Goal: Information Seeking & Learning: Understand process/instructions

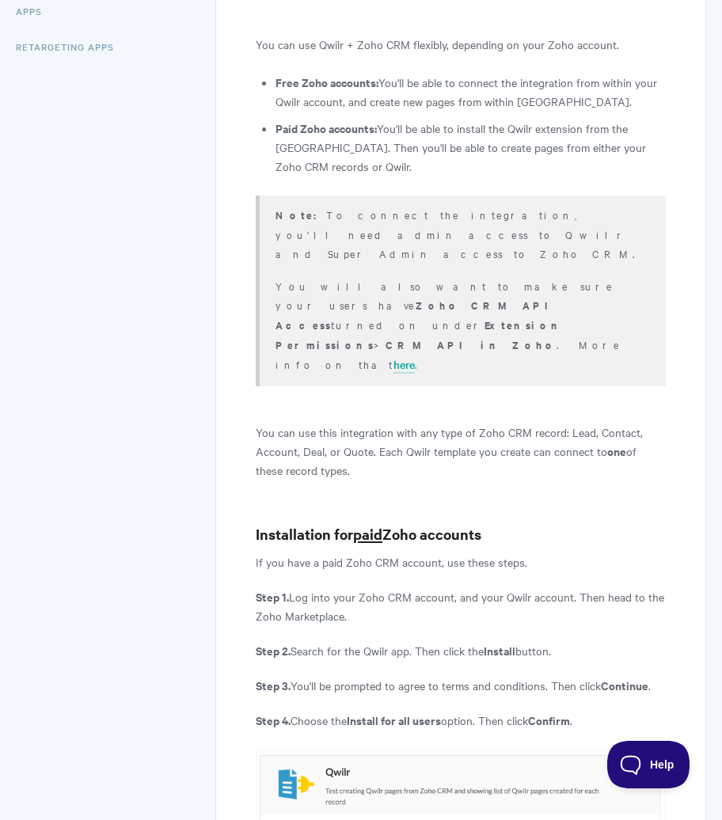
scroll to position [552, 0]
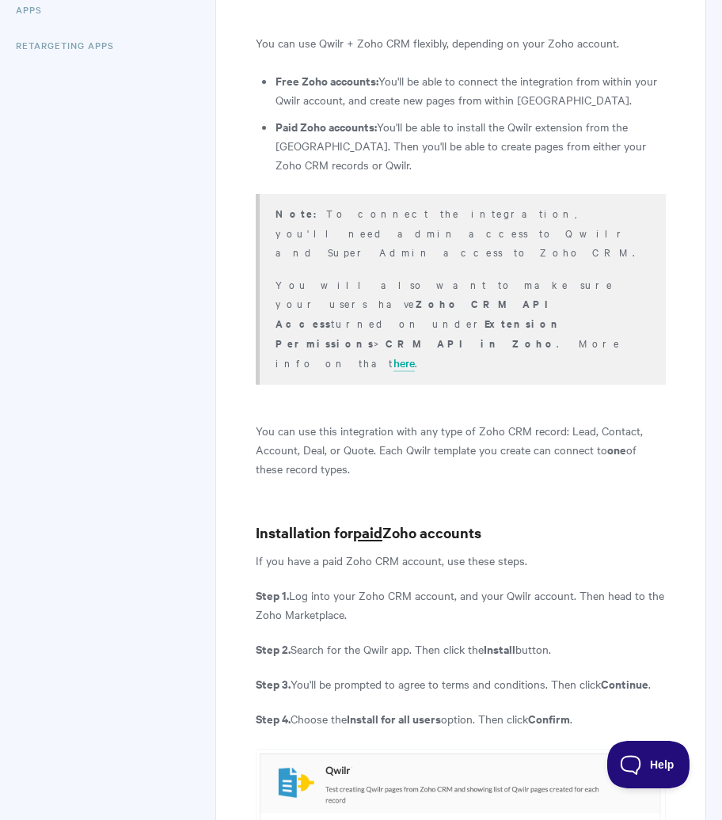
drag, startPoint x: 393, startPoint y: 366, endPoint x: 400, endPoint y: 385, distance: 20.0
click at [400, 421] on p "You can use this integration with any type of Zoho CRM record: Lead, Contact, A…" at bounding box center [461, 449] width 410 height 57
click at [644, 551] on p "If you have a paid Zoho CRM account, use these steps." at bounding box center [461, 560] width 410 height 19
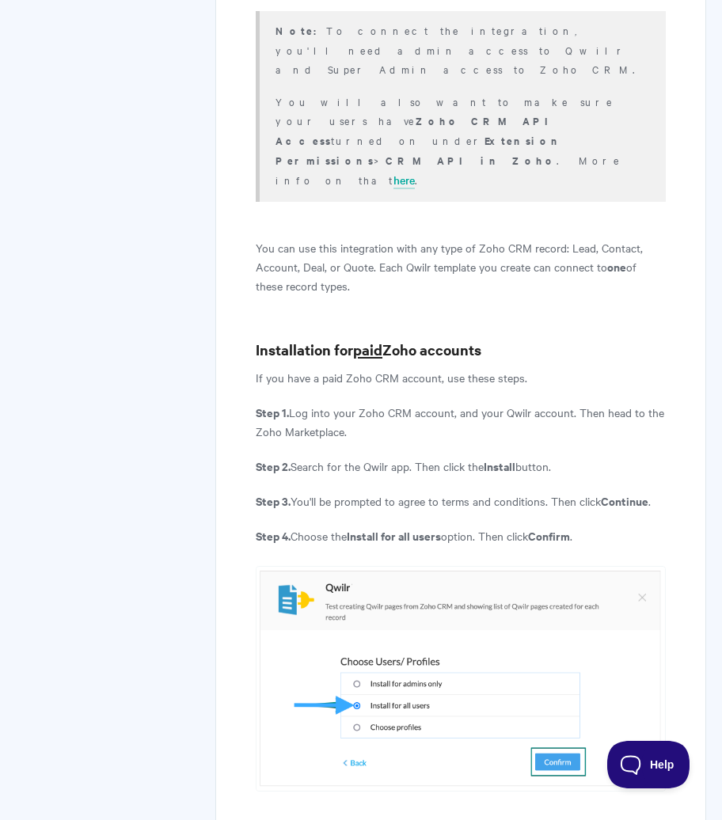
scroll to position [737, 0]
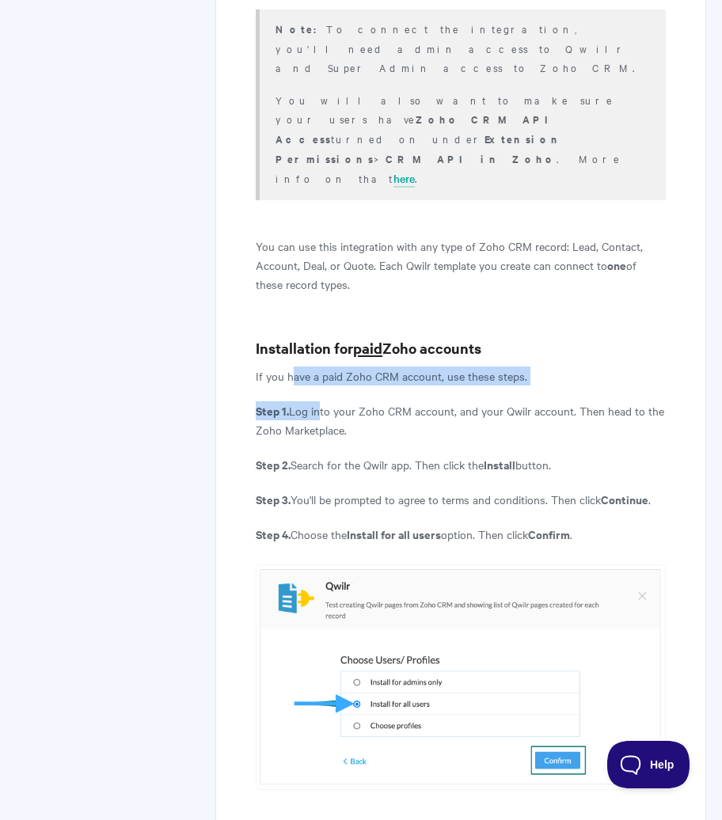
drag, startPoint x: 294, startPoint y: 297, endPoint x: 319, endPoint y: 320, distance: 34.2
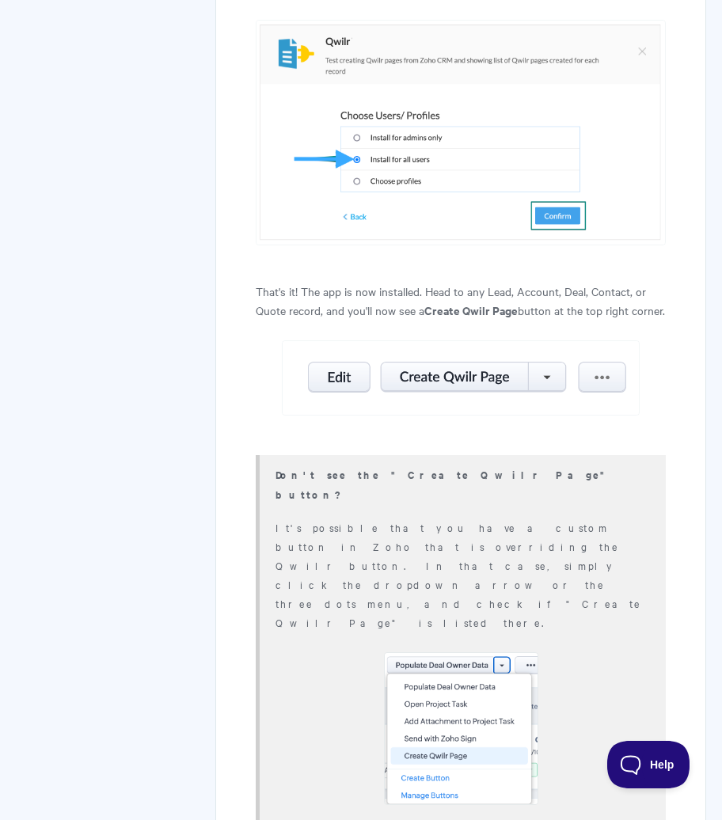
scroll to position [1289, 0]
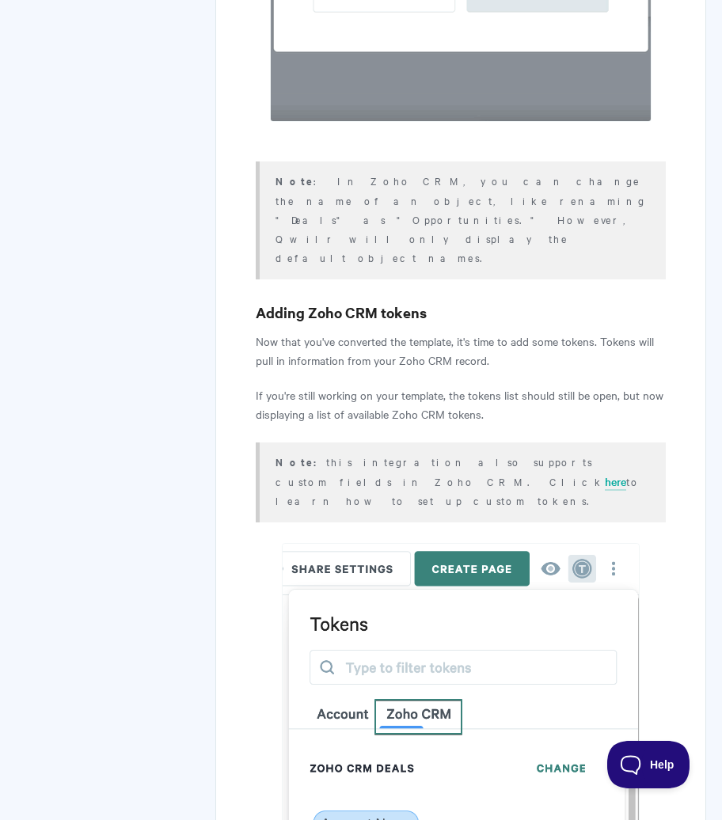
scroll to position [4978, 0]
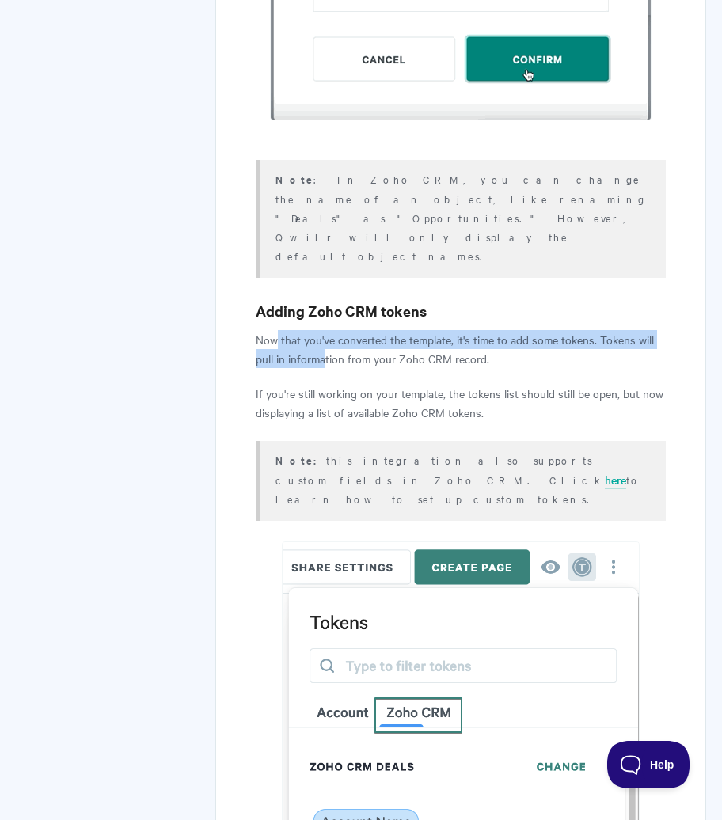
drag, startPoint x: 275, startPoint y: 50, endPoint x: 326, endPoint y: 66, distance: 53.8
click at [326, 330] on p "Now that you've converted the template, it's time to add some tokens. Tokens wi…" at bounding box center [461, 349] width 410 height 38
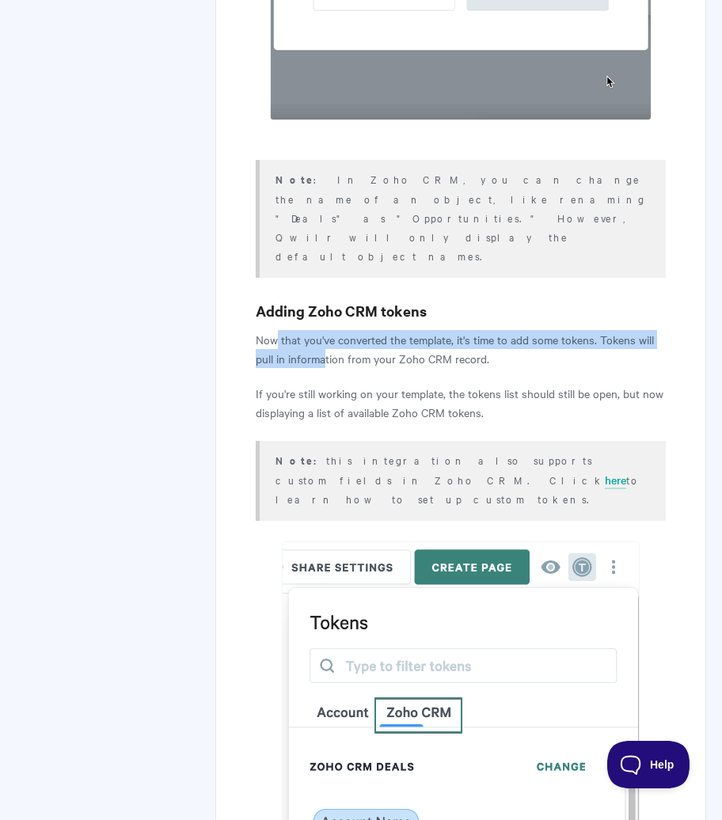
click at [326, 330] on p "Now that you've converted the template, it's time to add some tokens. Tokens wi…" at bounding box center [461, 349] width 410 height 38
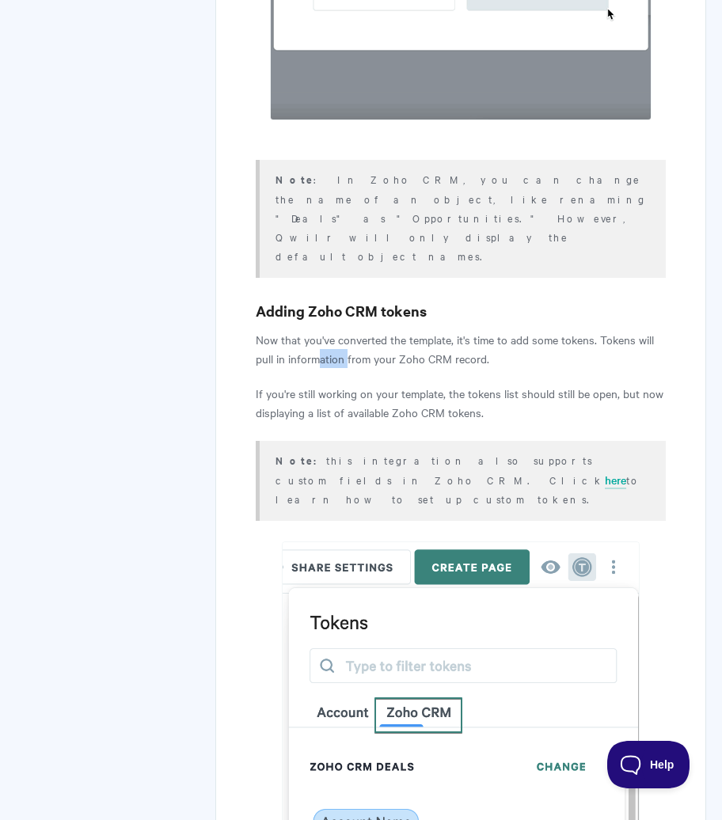
drag, startPoint x: 322, startPoint y: 68, endPoint x: 347, endPoint y: 68, distance: 24.5
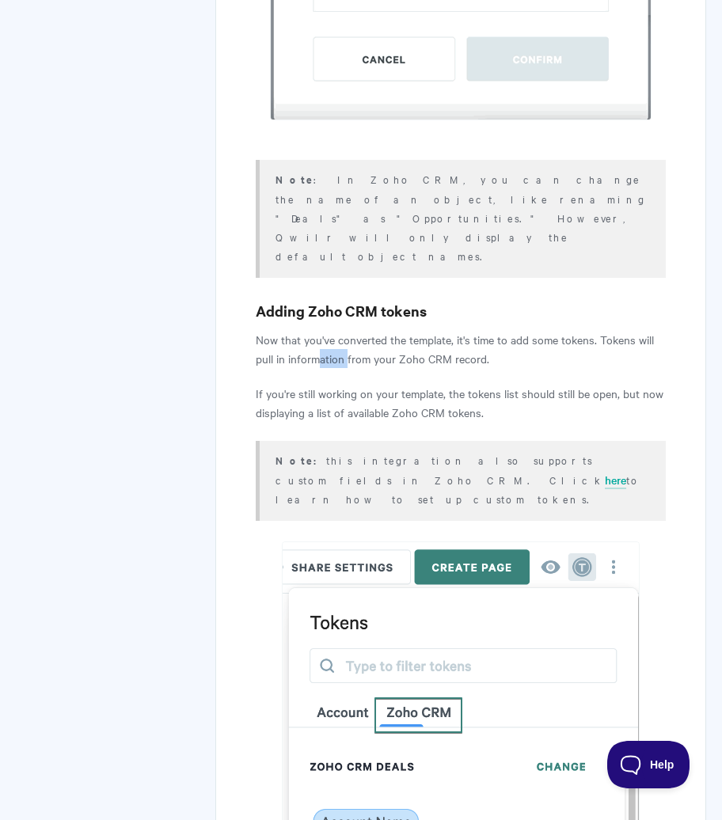
click at [347, 330] on p "Now that you've converted the template, it's time to add some tokens. Tokens wi…" at bounding box center [461, 349] width 410 height 38
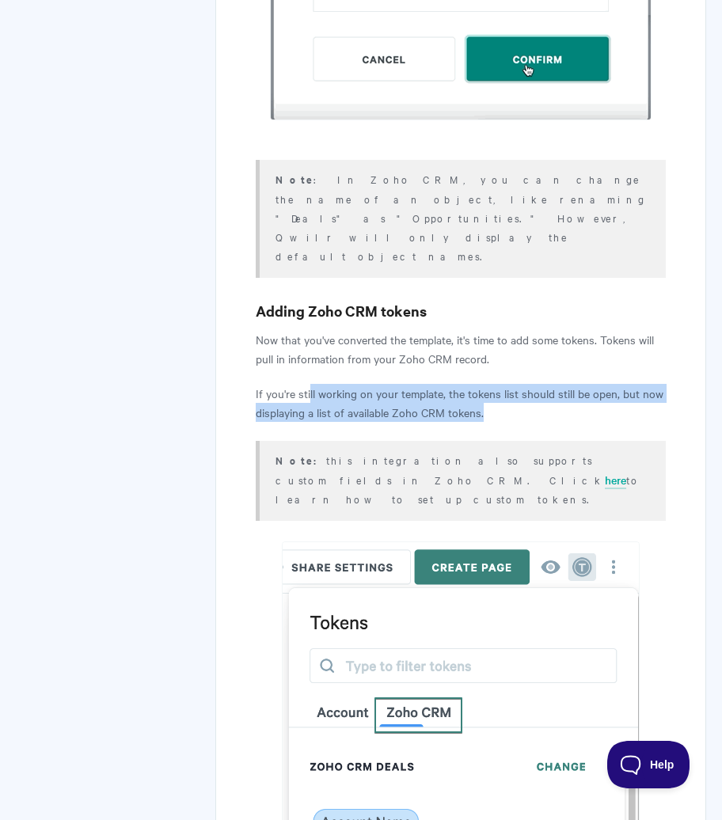
drag, startPoint x: 309, startPoint y: 99, endPoint x: 514, endPoint y: 118, distance: 205.8
click at [514, 384] on p "If you're still working on your template, the tokens list should still be open,…" at bounding box center [461, 403] width 410 height 38
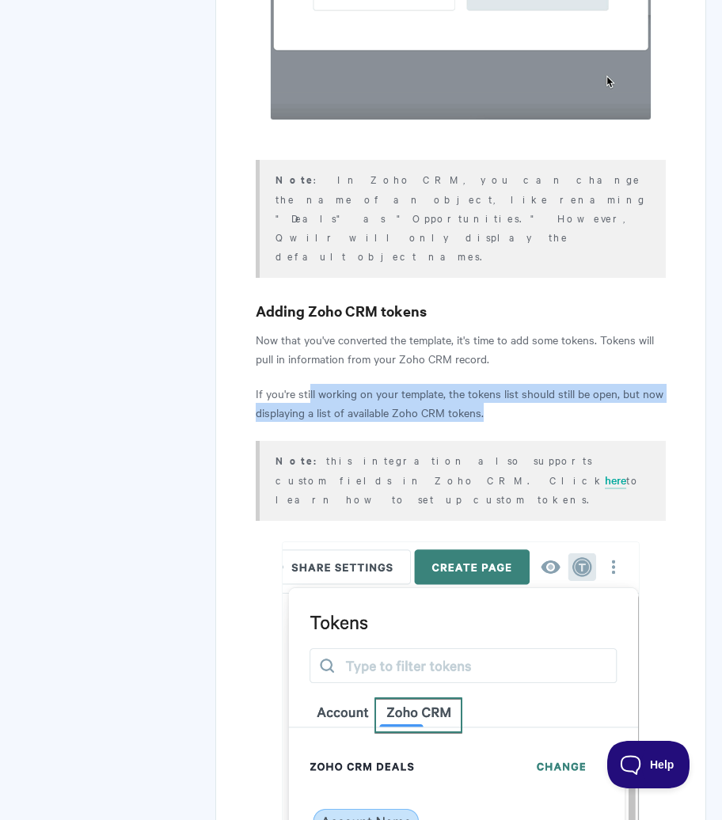
click at [514, 384] on p "If you're still working on your template, the tokens list should still be open,…" at bounding box center [461, 403] width 410 height 38
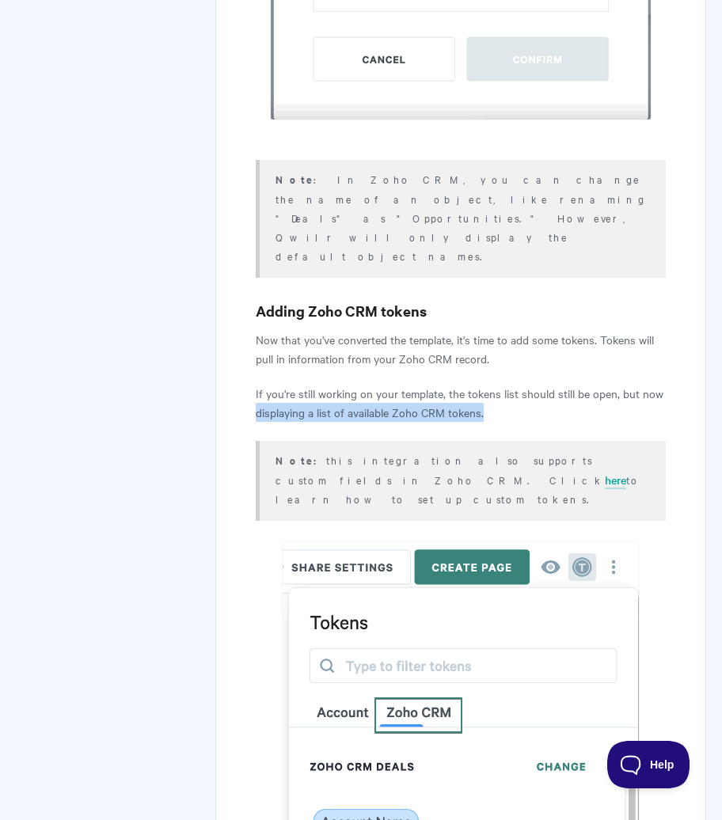
drag, startPoint x: 514, startPoint y: 118, endPoint x: 241, endPoint y: 116, distance: 273.0
click at [241, 116] on div "Zoho: Setup and Create If you use Zoho CRM, you can build a personalized Qwilr …" at bounding box center [460, 445] width 491 height 10533
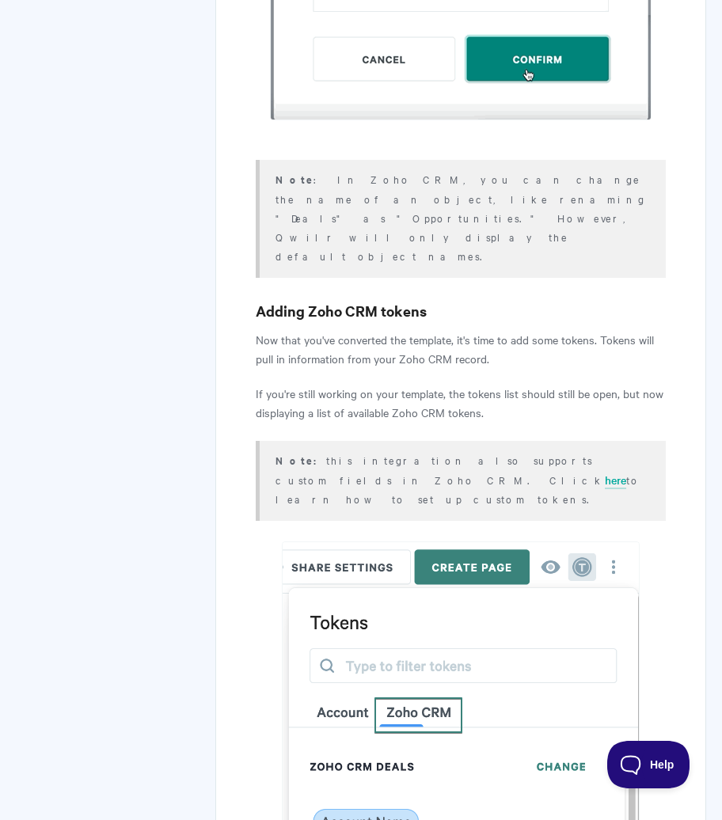
click at [35, 218] on div "Zoho: Setup and Create If you use Zoho CRM, you can build a personalized Qwilr …" at bounding box center [361, 425] width 690 height 10611
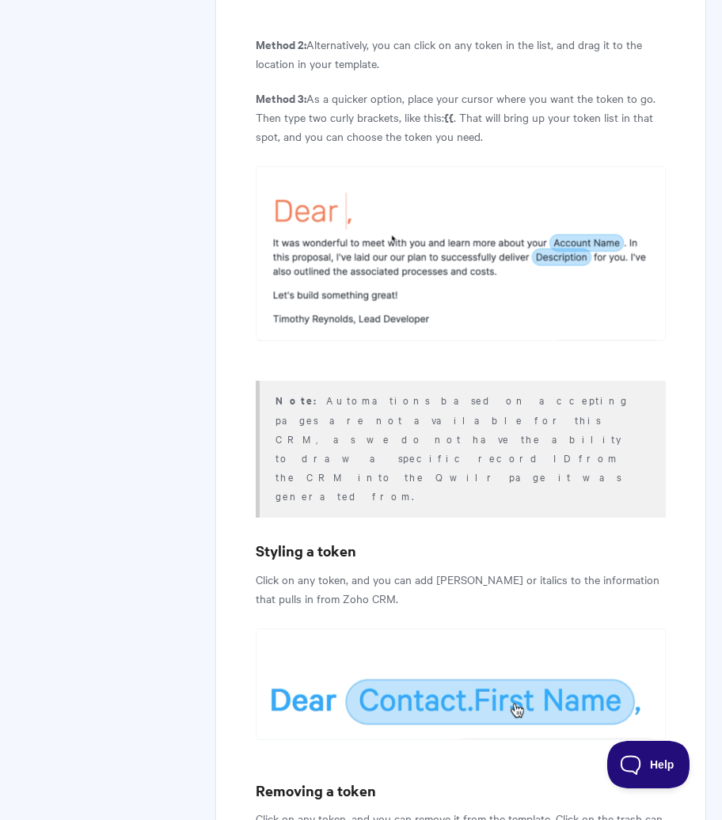
scroll to position [6879, 0]
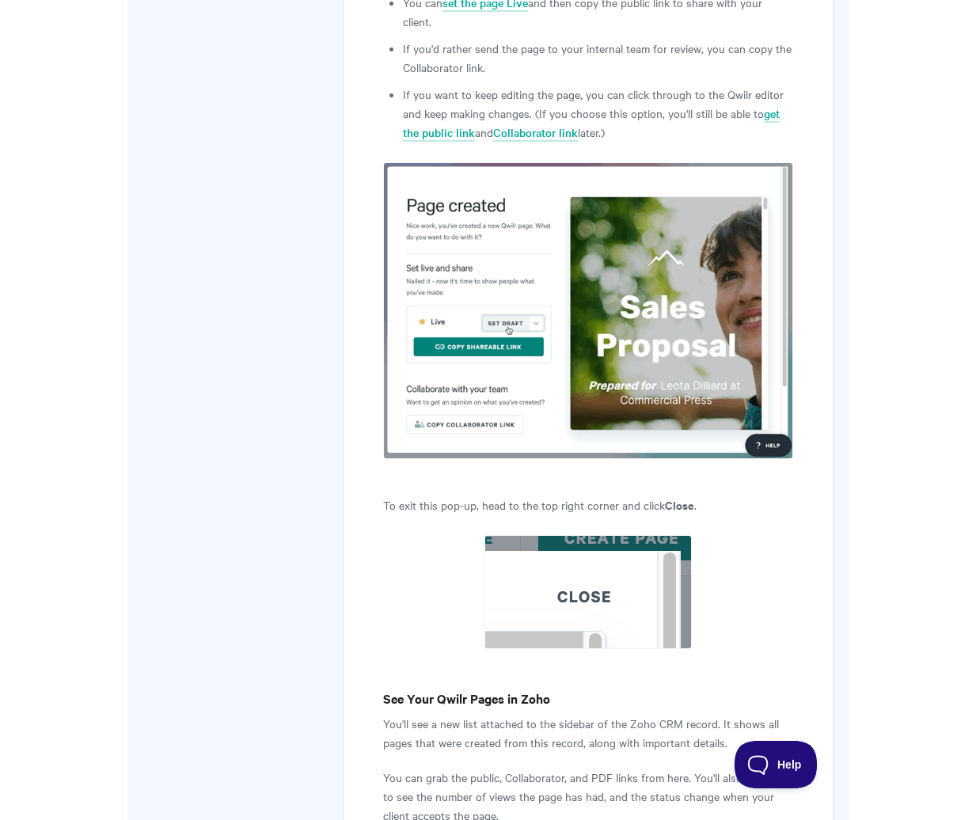
scroll to position [9481, 0]
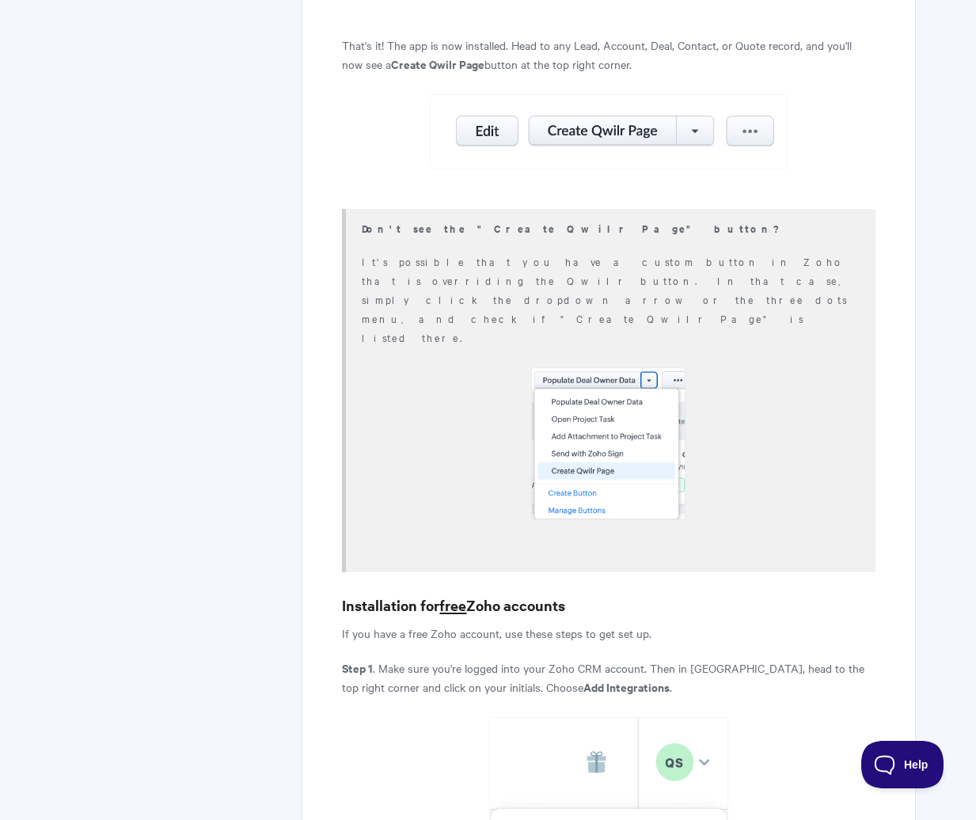
scroll to position [0, 0]
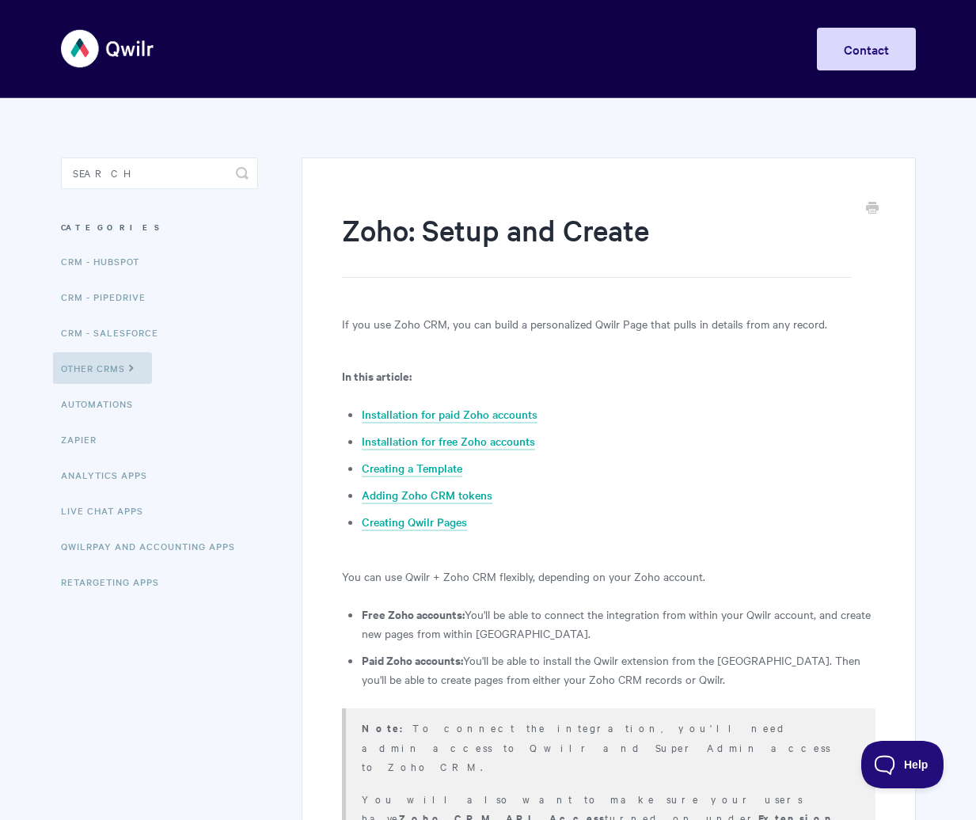
click at [355, 81] on header "Toggle Navigation Home Getting Started Creating & Editing Pages Sharing & Analy…" at bounding box center [488, 49] width 976 height 98
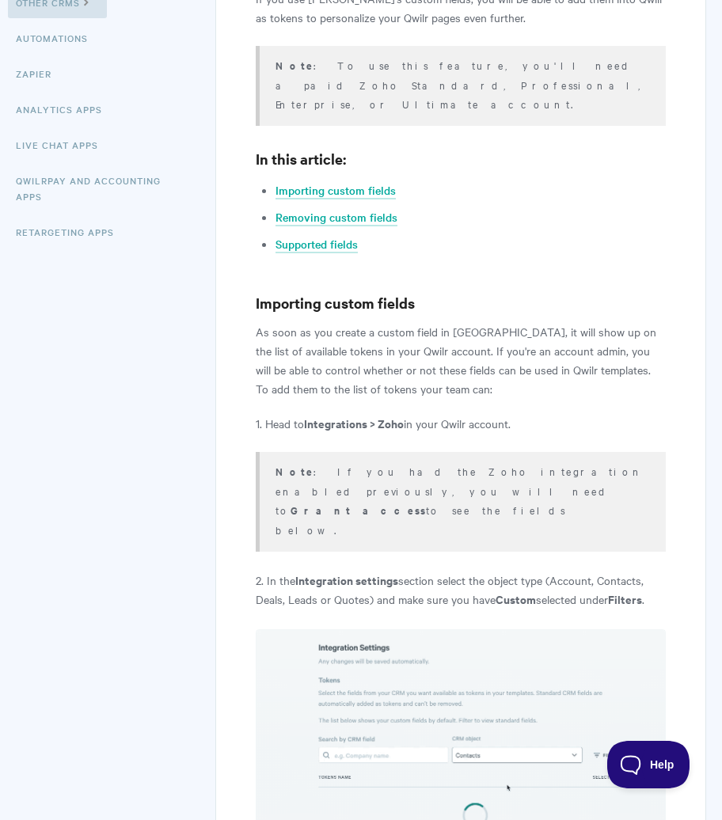
scroll to position [368, 0]
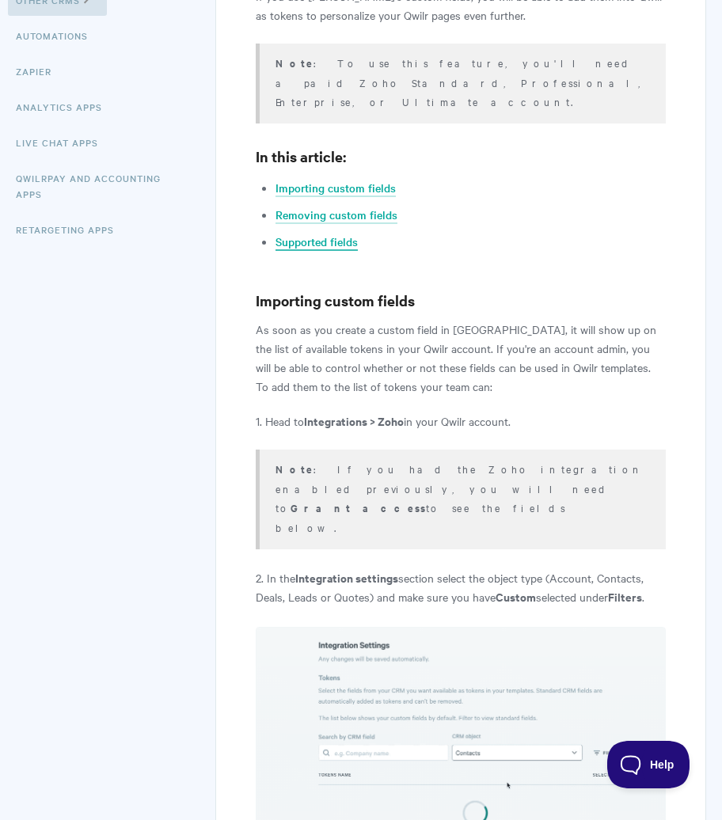
click at [301, 233] on link "Supported fields" at bounding box center [316, 241] width 82 height 17
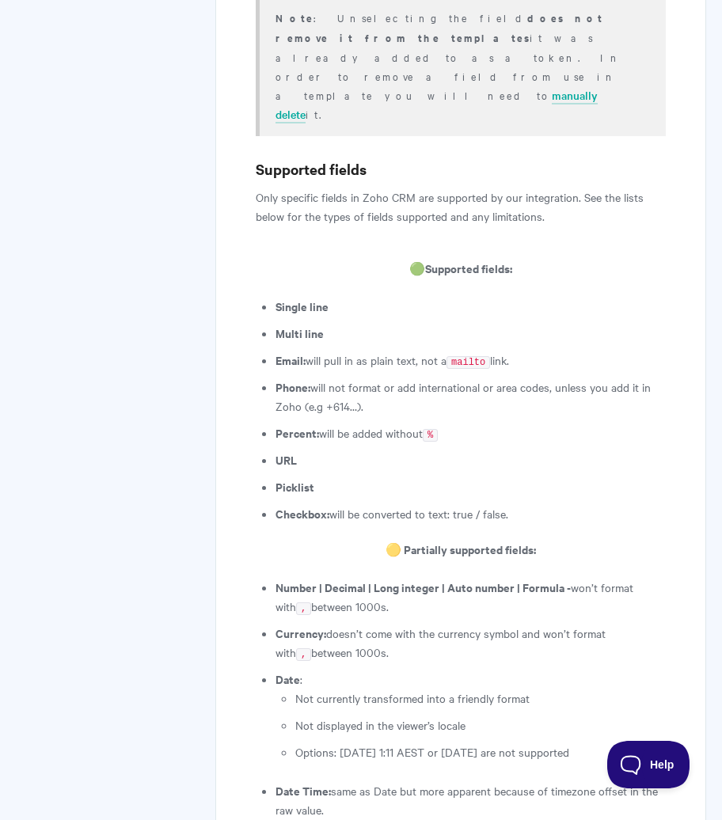
scroll to position [1964, 0]
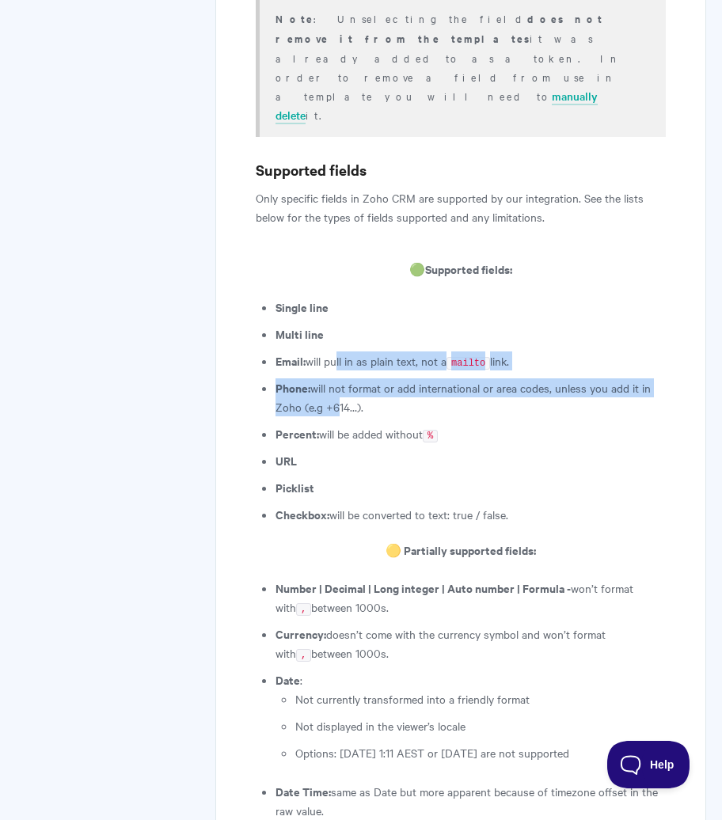
drag, startPoint x: 339, startPoint y: 244, endPoint x: 338, endPoint y: 294, distance: 49.9
click at [338, 297] on ul "Single line Multi line Email: will pull in as plain text, not a mailto link. Ph…" at bounding box center [470, 410] width 390 height 226
click at [338, 378] on li "Phone: will not format or add international or area codes, unless you add it in…" at bounding box center [470, 397] width 390 height 38
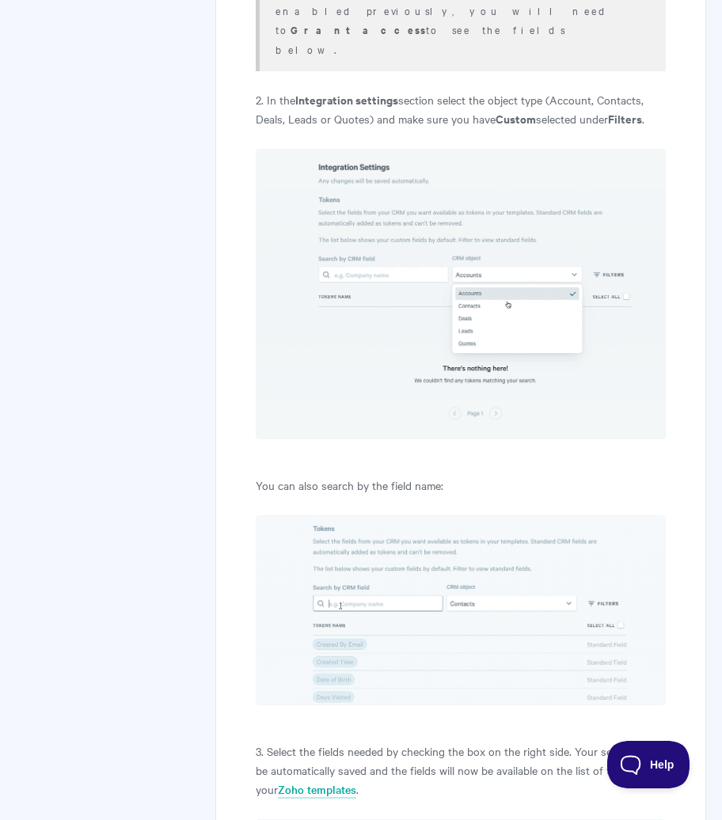
scroll to position [0, 0]
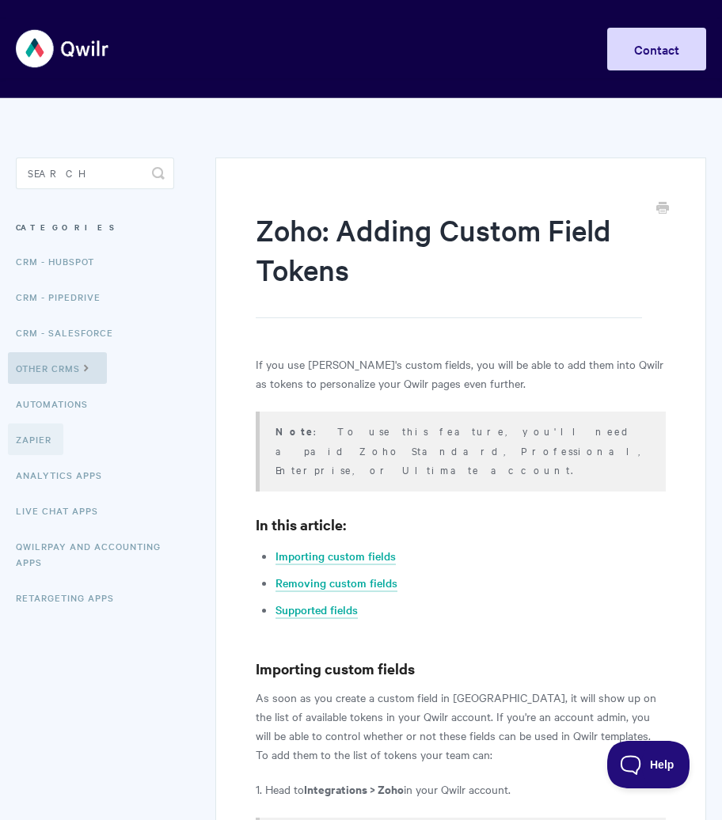
click at [50, 441] on link "Zapier" at bounding box center [35, 439] width 55 height 32
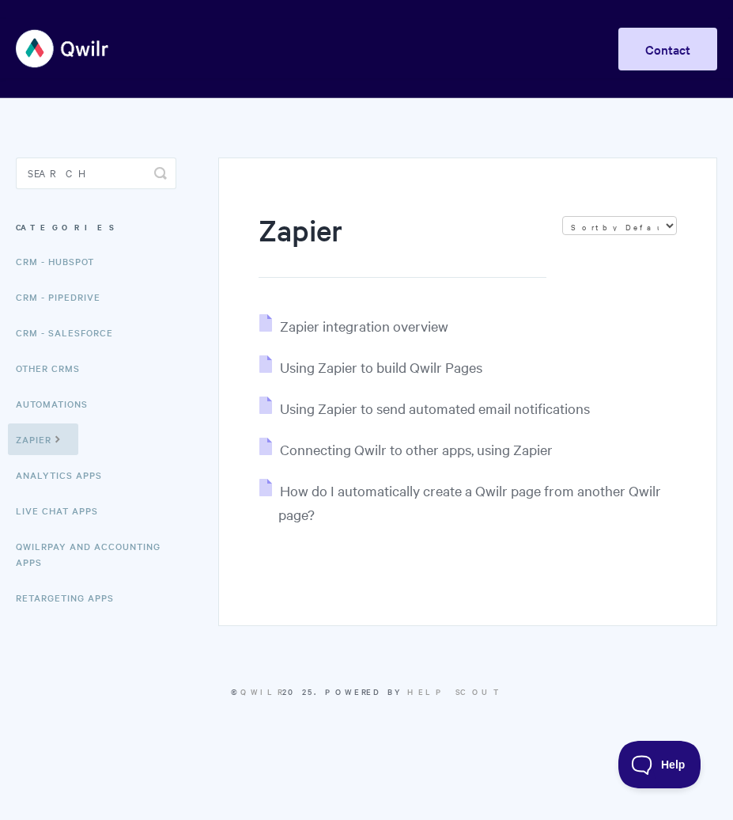
click at [248, 641] on div "Zapier Sort by Default Sort A-Z Sort by Popularity Sort by Last Updated Zapier …" at bounding box center [367, 371] width 702 height 547
click at [384, 575] on div "Zapier Sort by Default Sort A-Z Sort by Popularity Sort by Last Updated Zapier …" at bounding box center [467, 391] width 499 height 468
click at [393, 401] on span "Using Zapier to send automated email notifications" at bounding box center [435, 408] width 310 height 18
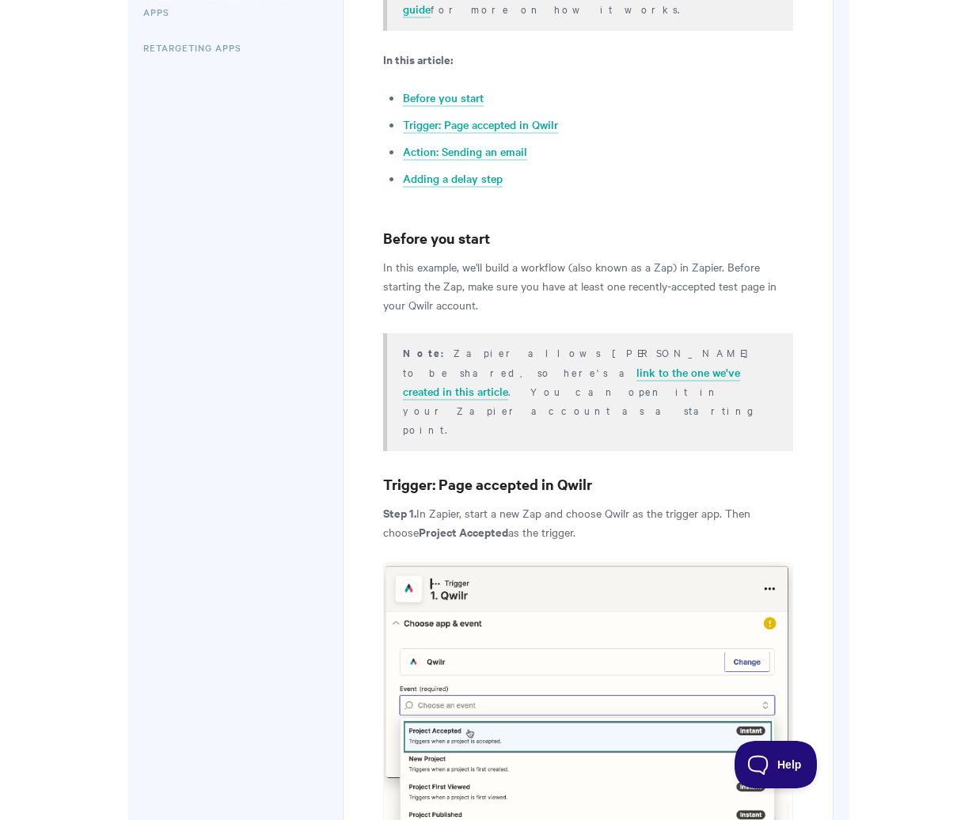
scroll to position [551, 0]
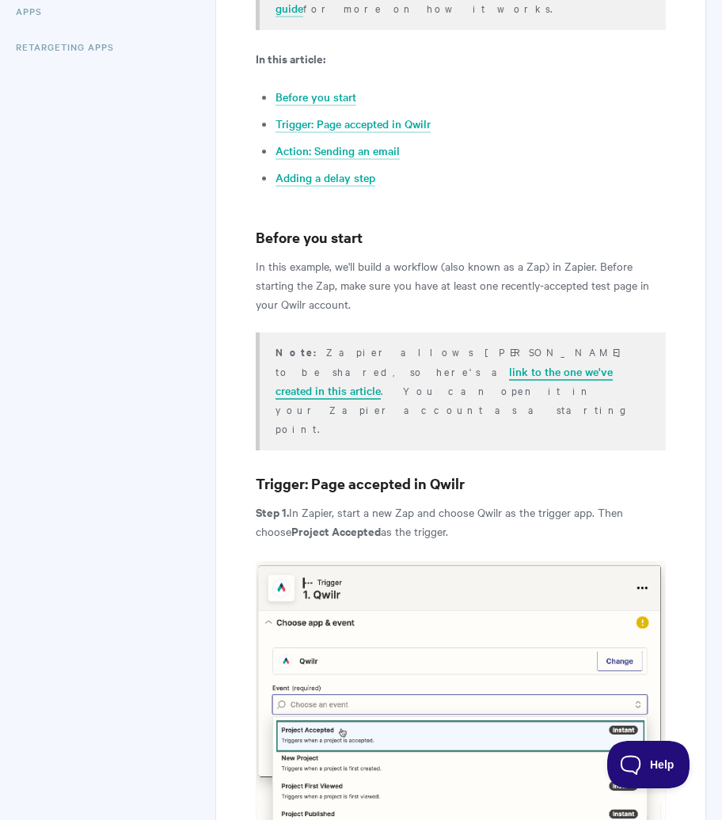
click at [316, 363] on link "link to the one we've created in this article" at bounding box center [443, 381] width 337 height 36
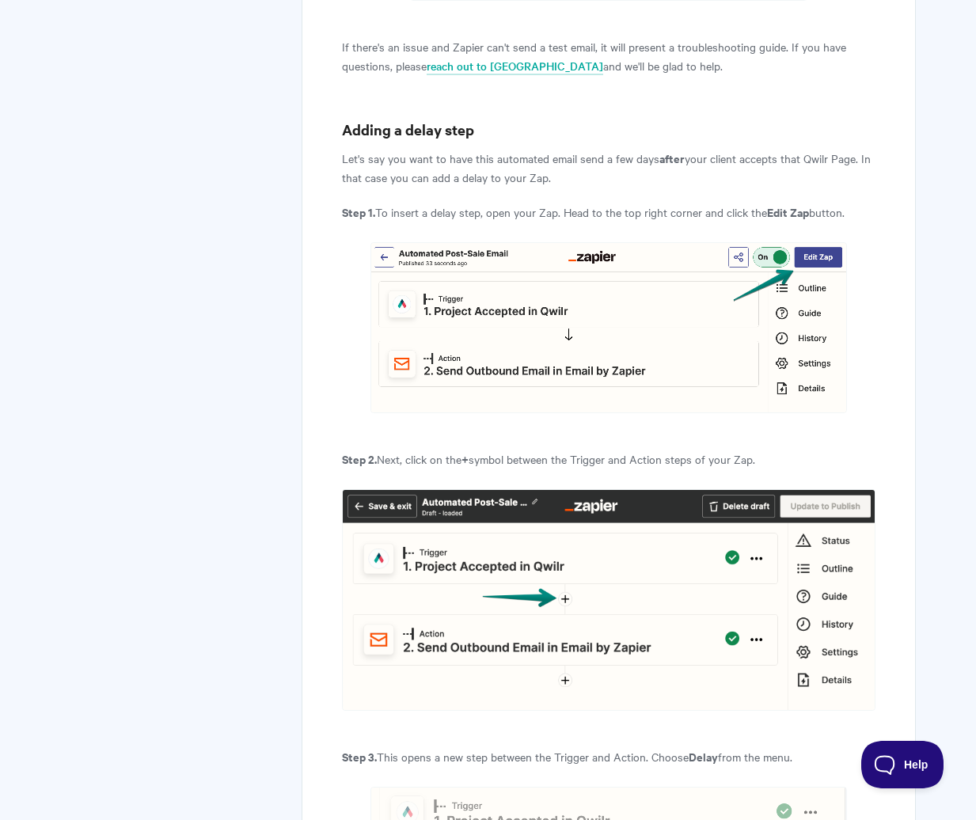
scroll to position [4795, 0]
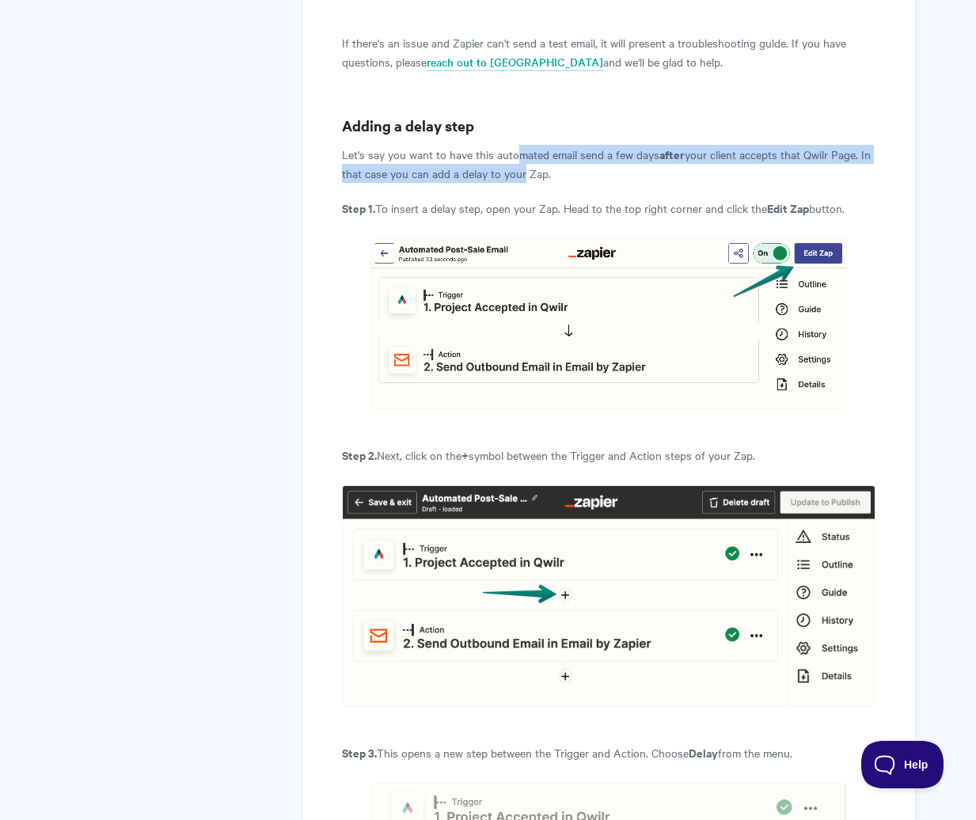
drag, startPoint x: 520, startPoint y: 101, endPoint x: 520, endPoint y: 119, distance: 17.4
click at [520, 145] on p "Let's say you want to have this automated email send a few days after your clie…" at bounding box center [608, 164] width 532 height 38
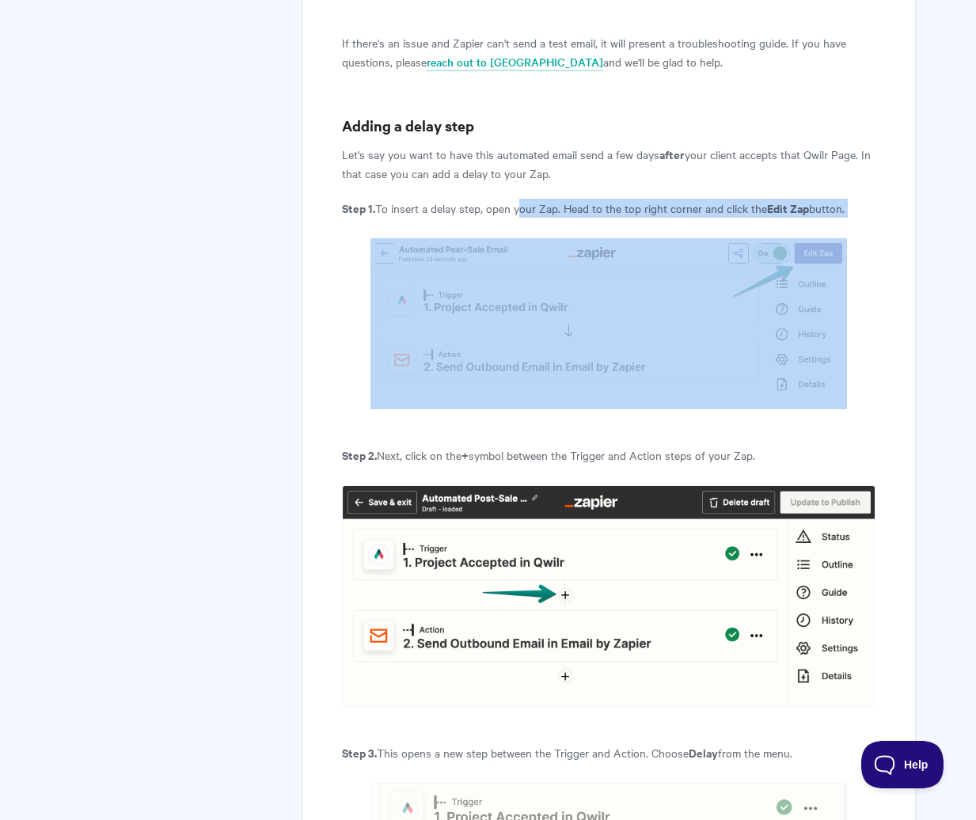
drag, startPoint x: 516, startPoint y: 140, endPoint x: 525, endPoint y: 164, distance: 25.3
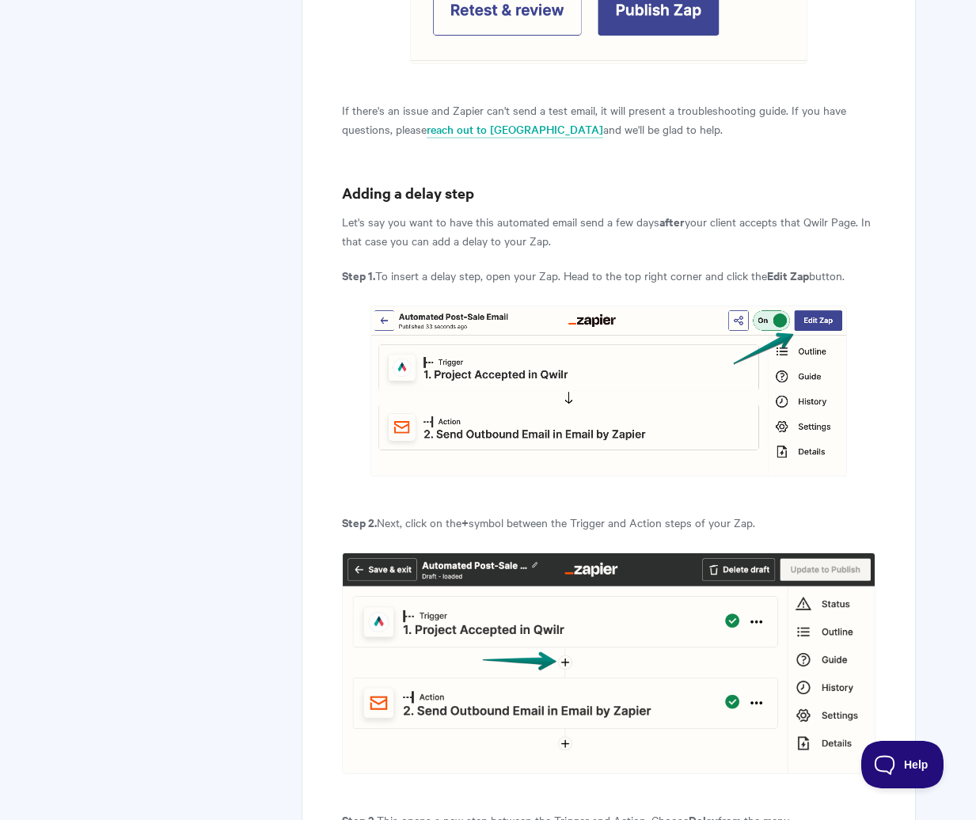
scroll to position [0, 0]
